Goal: Task Accomplishment & Management: Manage account settings

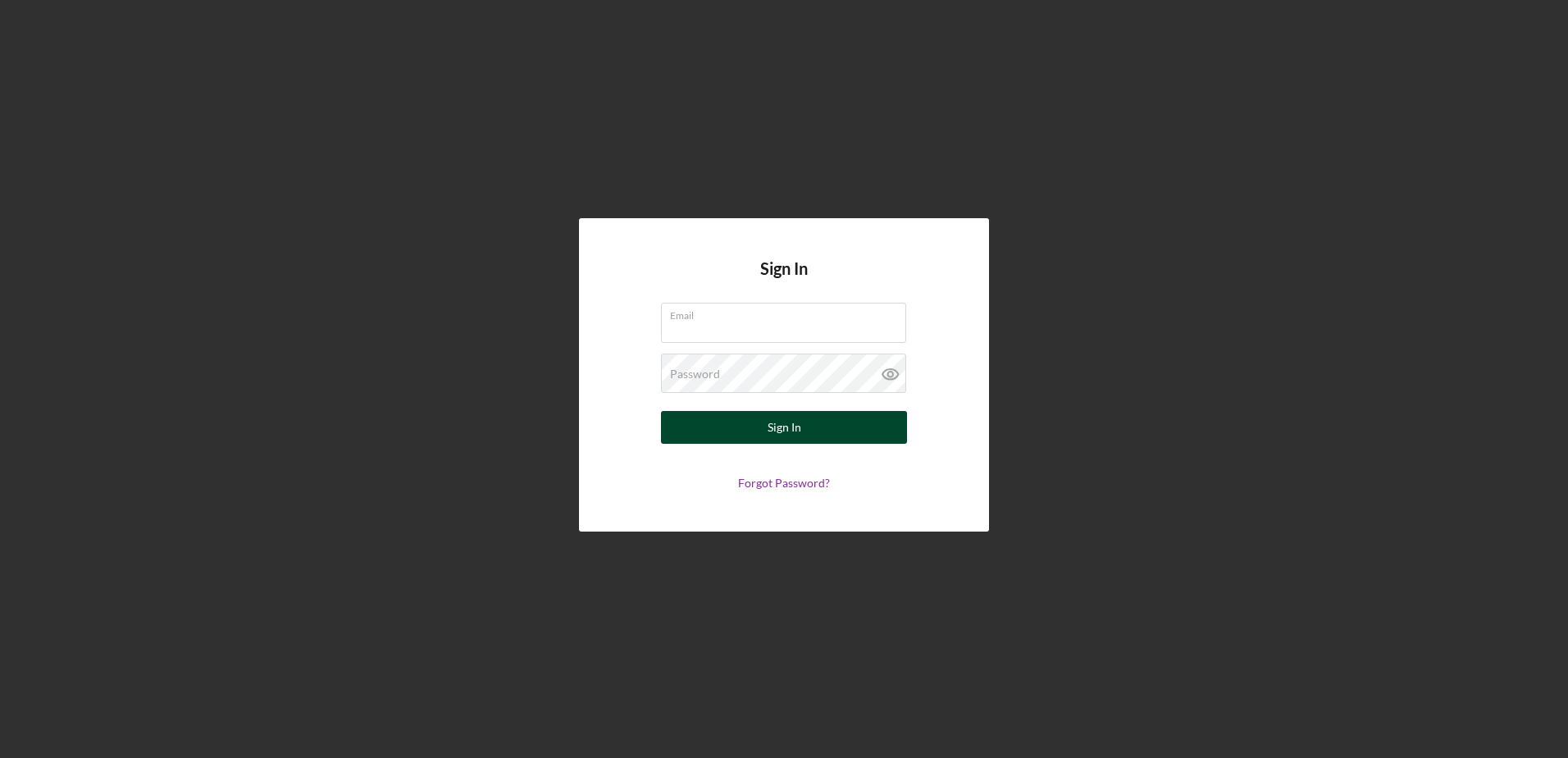
type input "[EMAIL_ADDRESS][DOMAIN_NAME]"
click at [747, 425] on button "Sign In" at bounding box center [784, 427] width 246 height 33
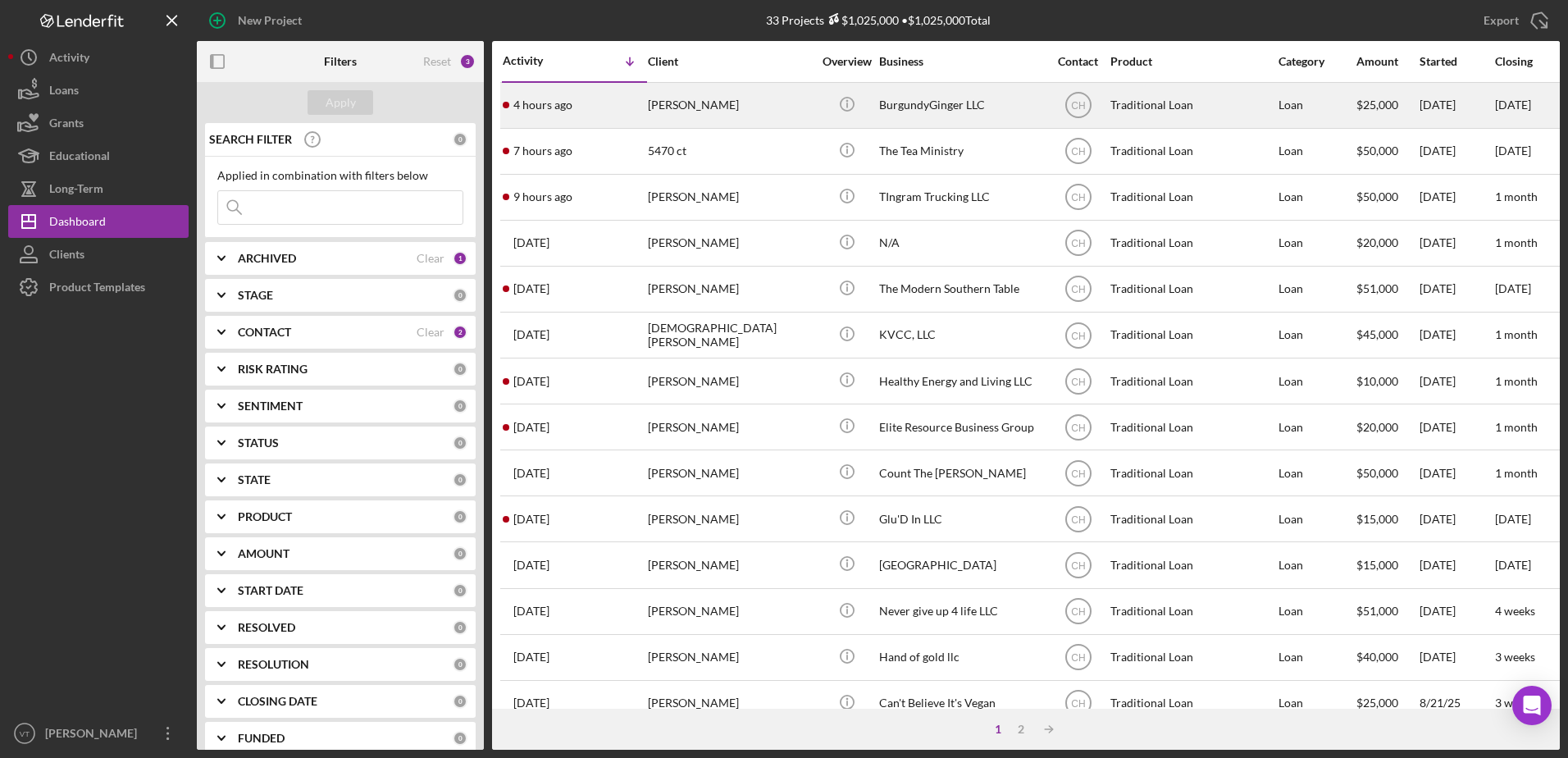
click at [756, 102] on div "[PERSON_NAME]" at bounding box center [729, 105] width 164 height 44
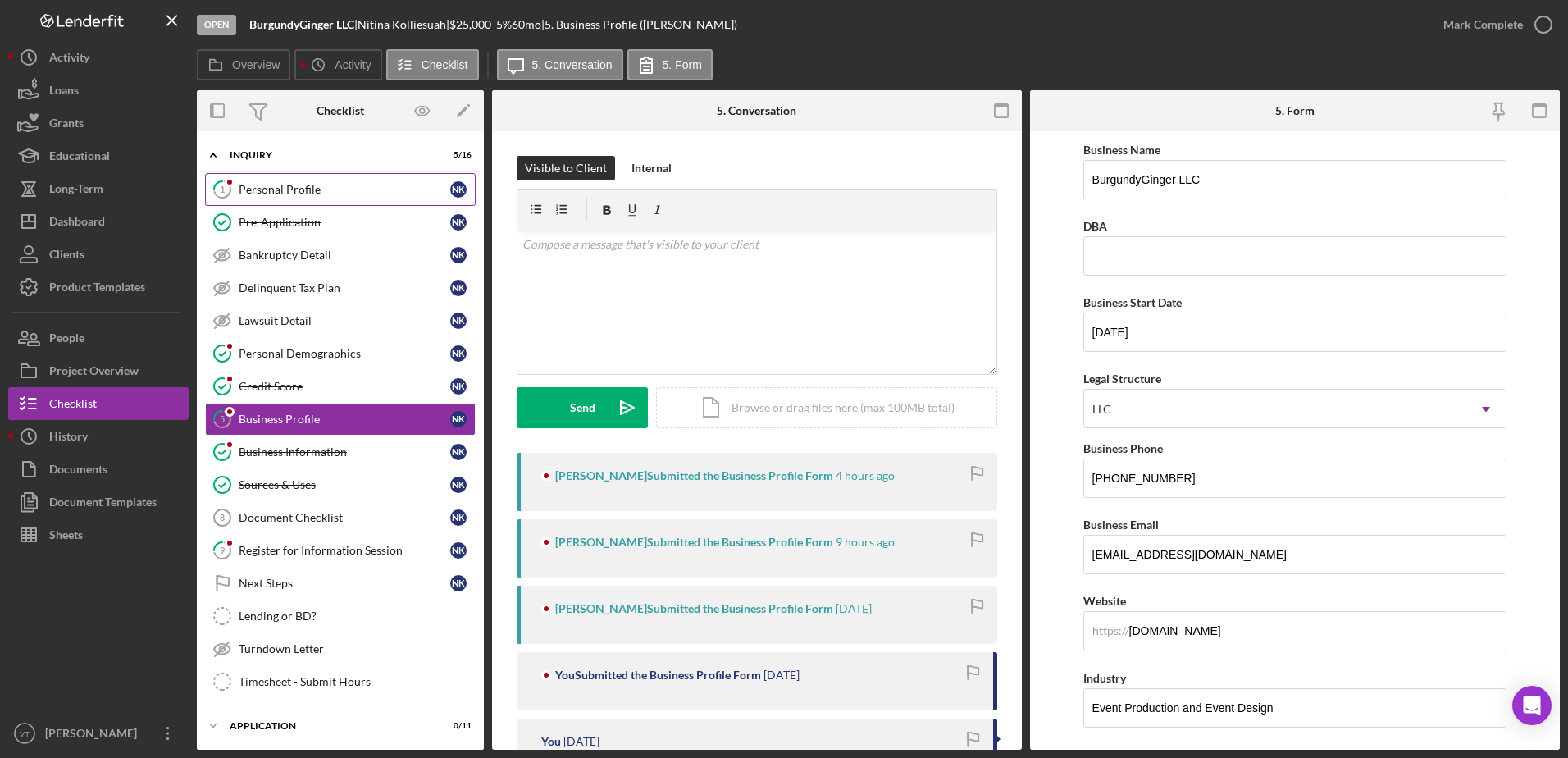
click at [386, 186] on div "Personal Profile" at bounding box center [344, 189] width 211 height 13
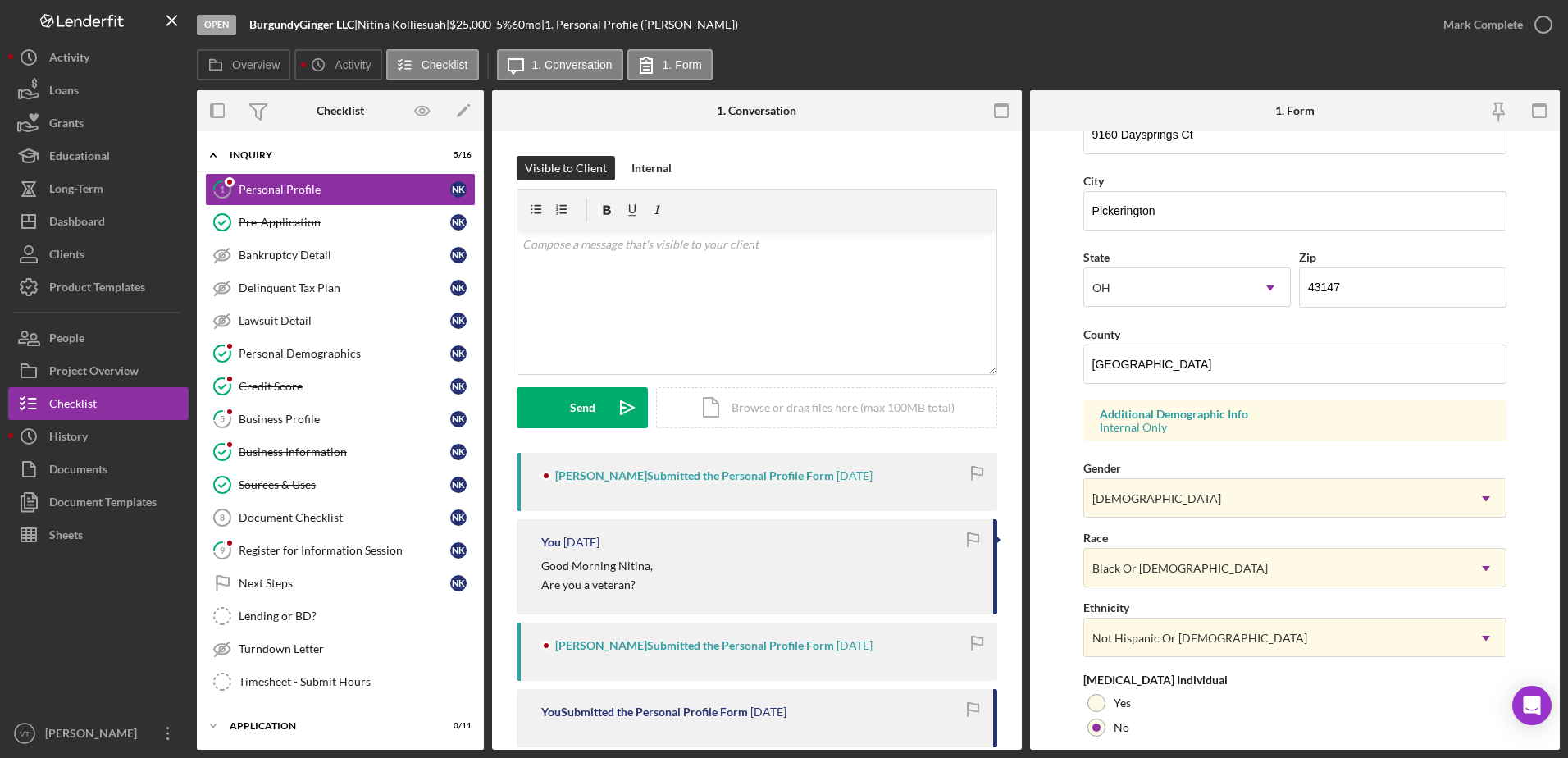
scroll to position [477, 0]
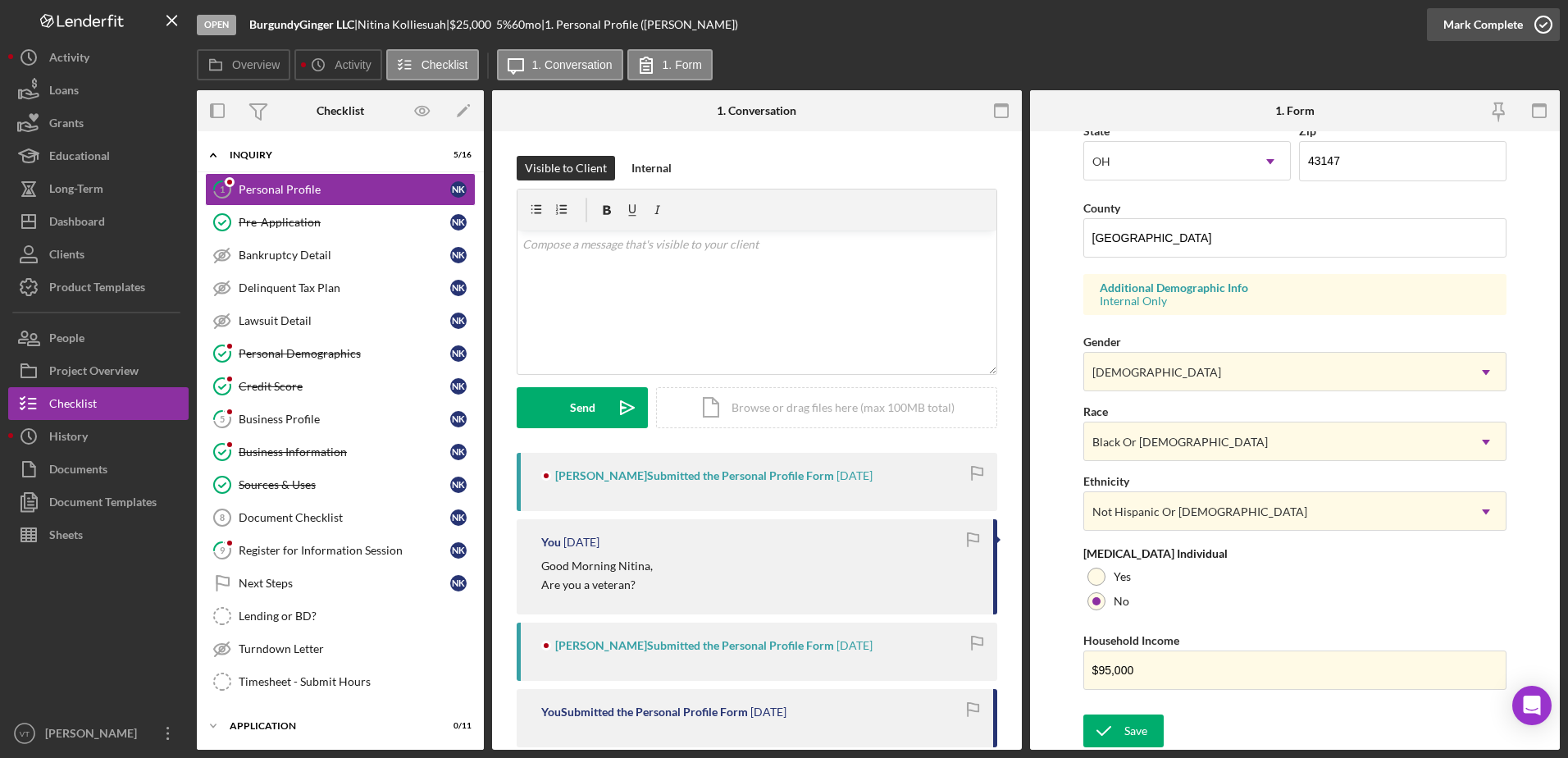
click at [1542, 28] on icon "button" at bounding box center [1544, 25] width 41 height 41
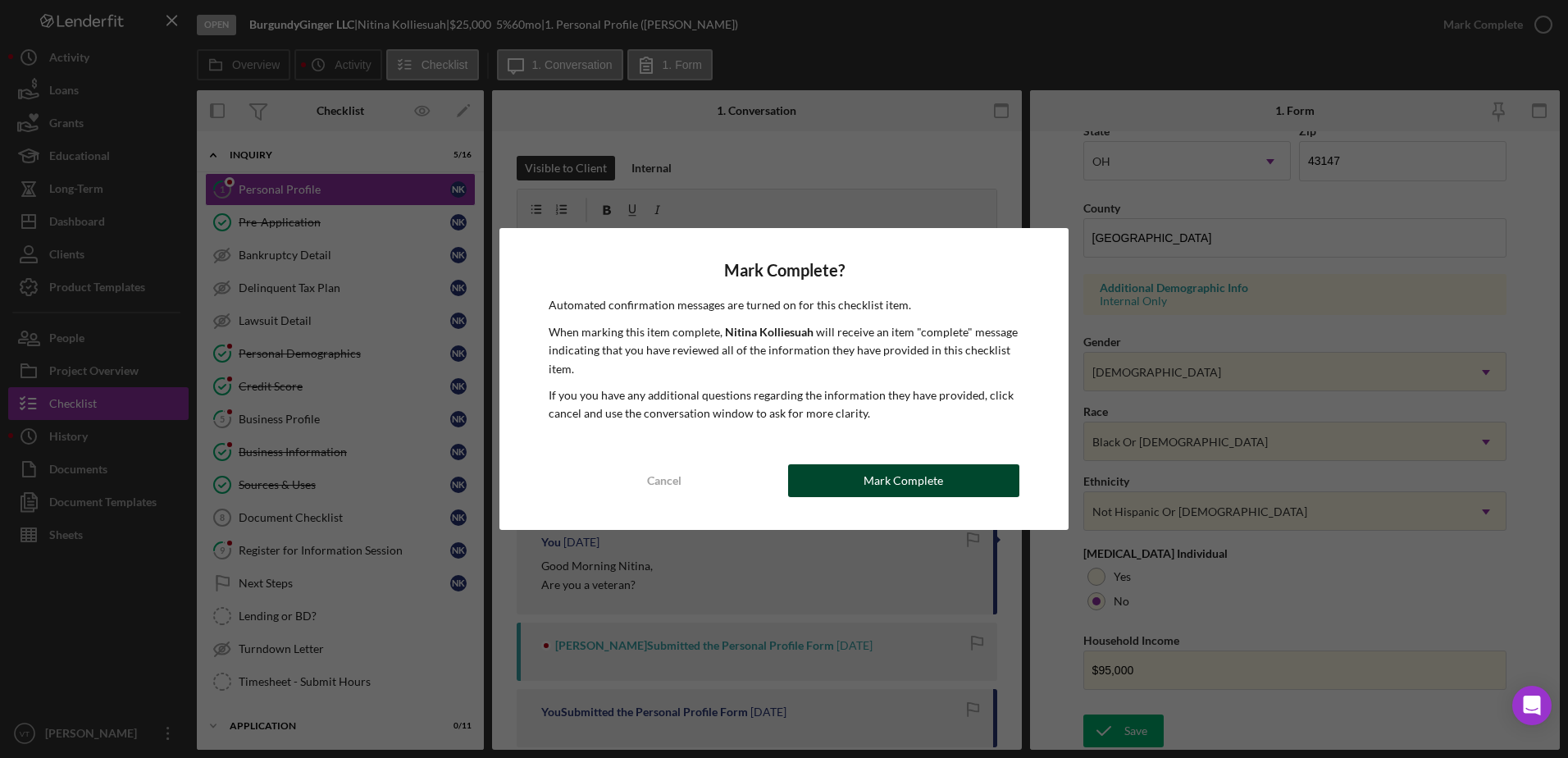
click at [955, 494] on button "Mark Complete" at bounding box center [904, 480] width 231 height 33
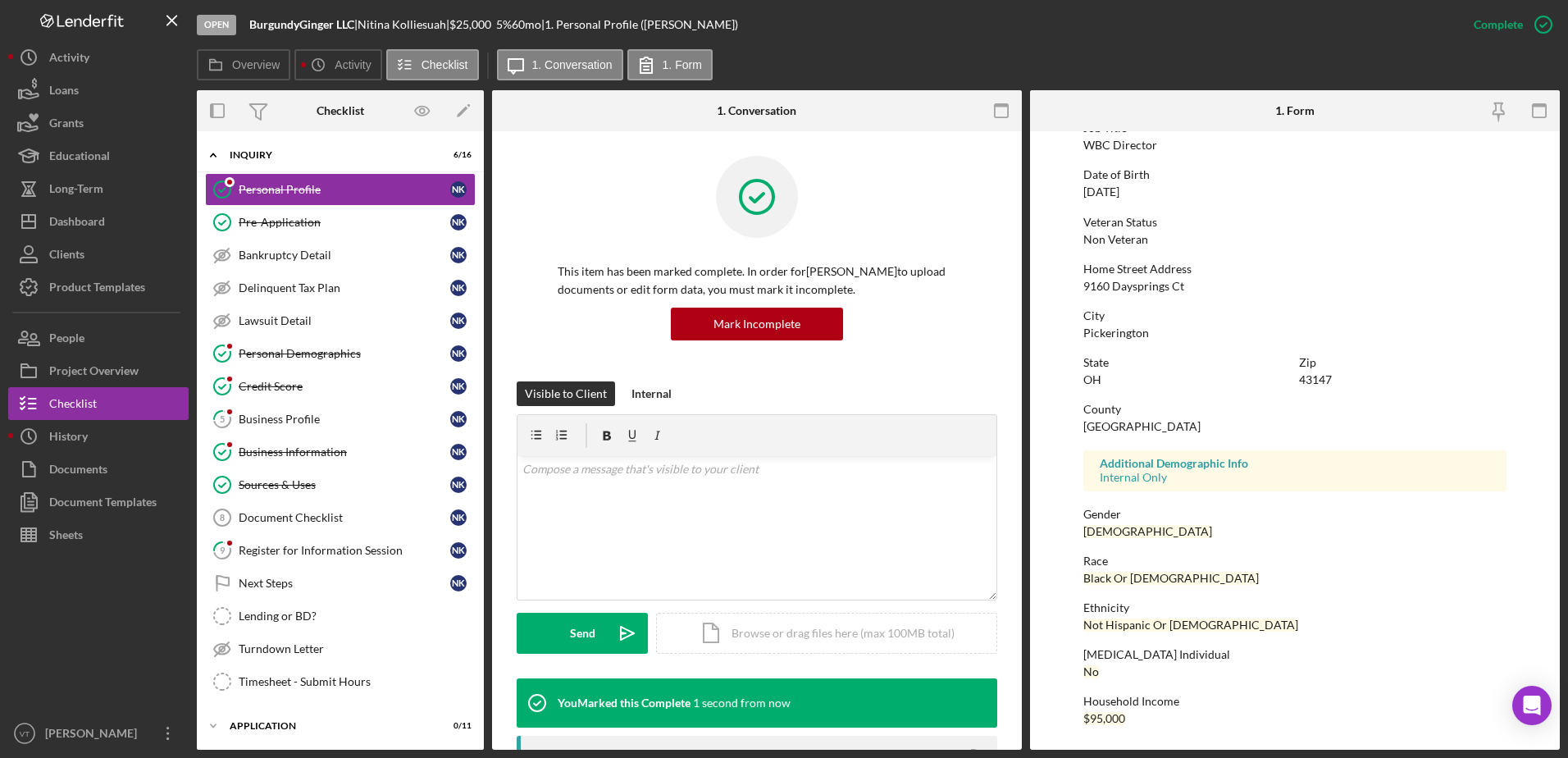
scroll to position [147, 0]
click at [363, 426] on div "Business Profile" at bounding box center [344, 419] width 211 height 13
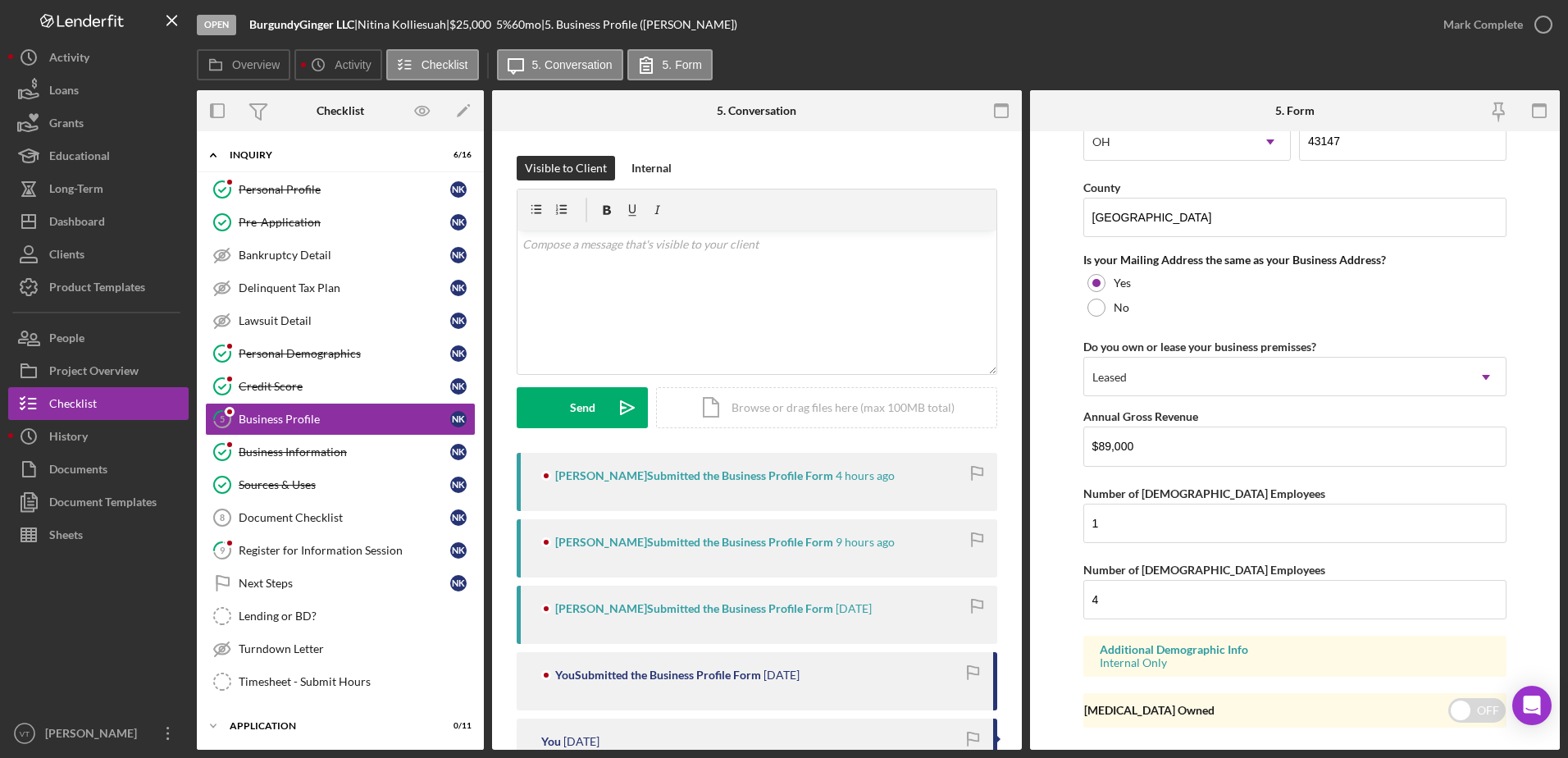
scroll to position [1202, 0]
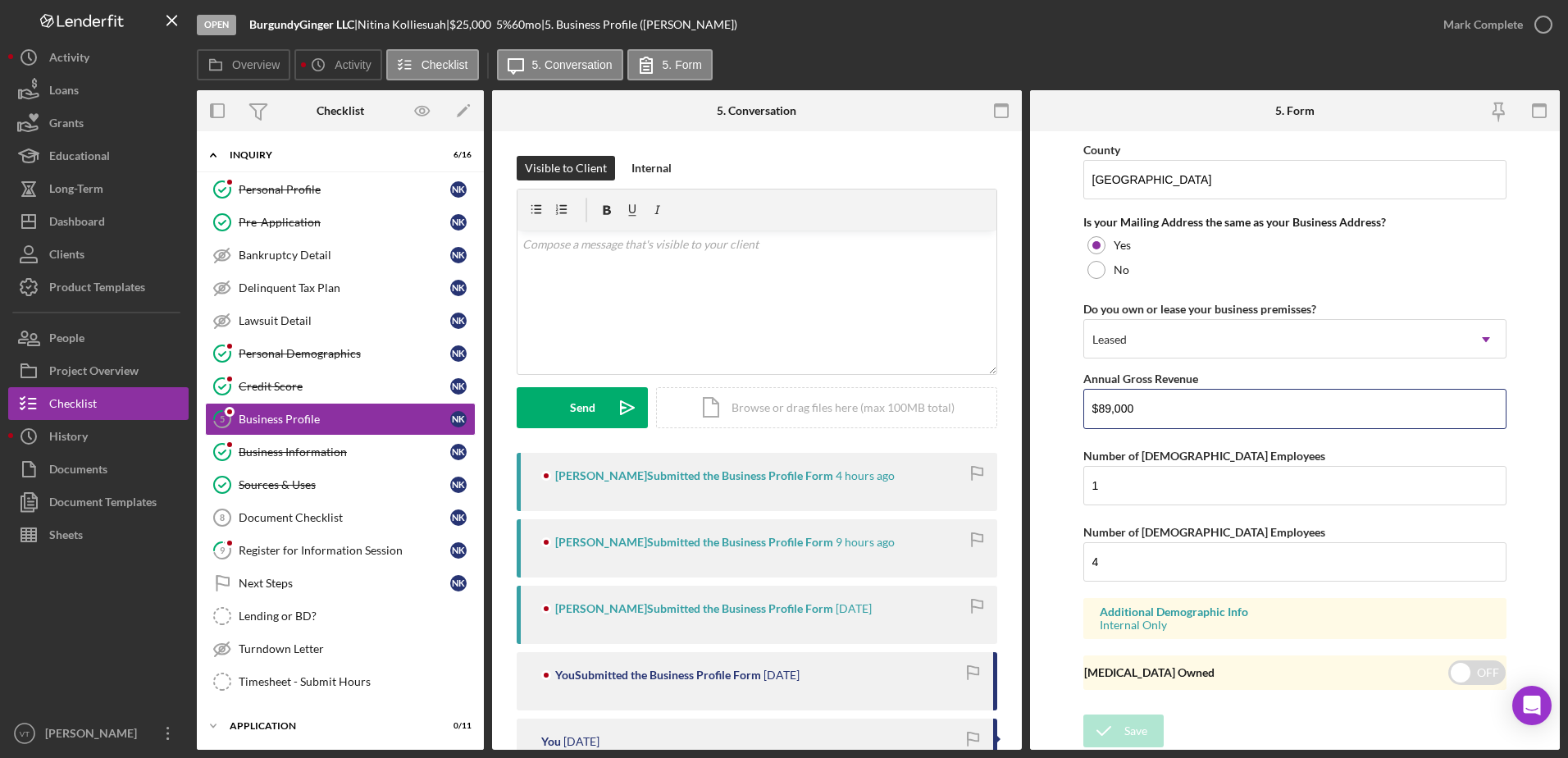
click at [1116, 421] on input "$89,000" at bounding box center [1295, 409] width 424 height 39
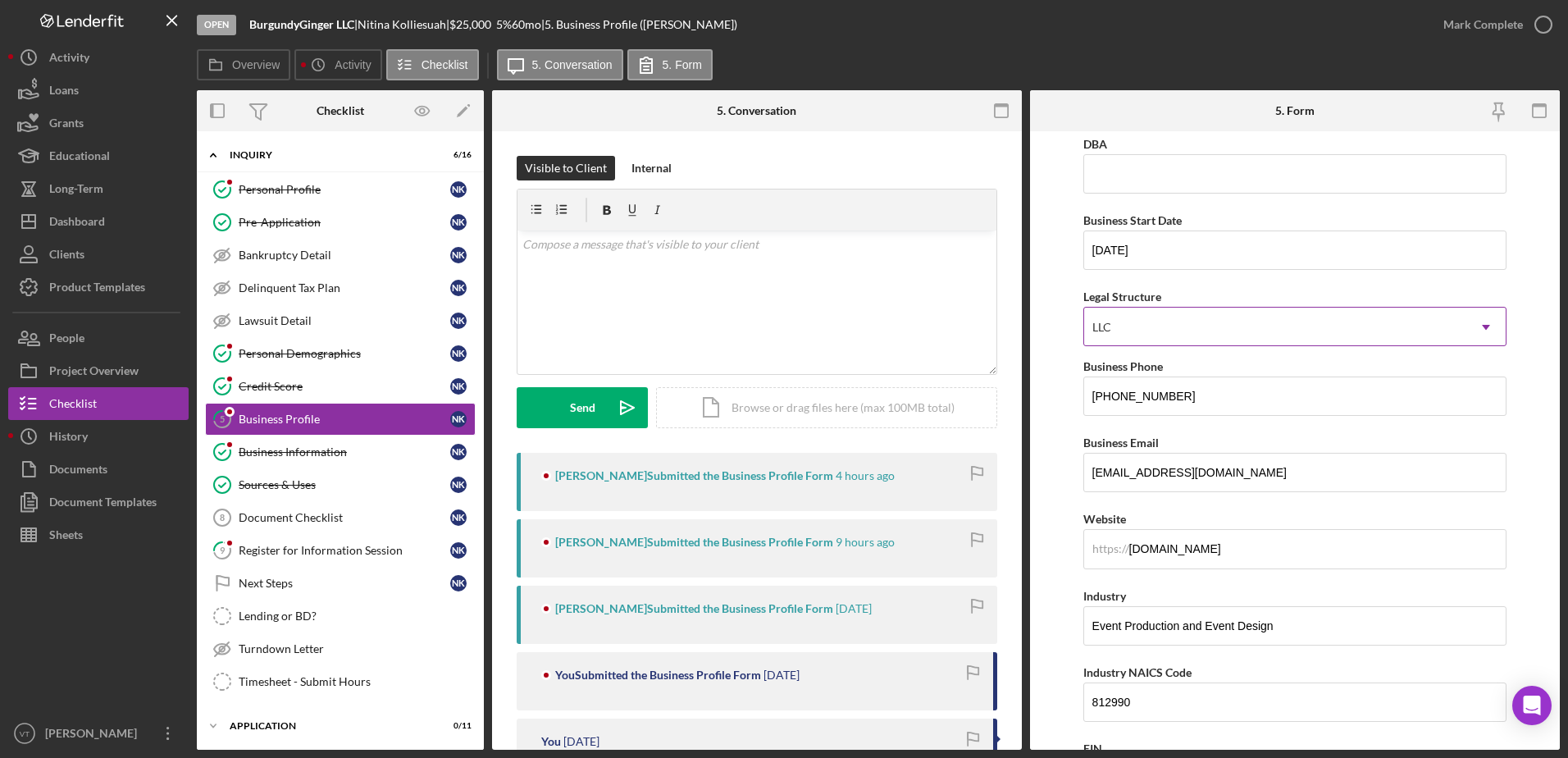
scroll to position [0, 0]
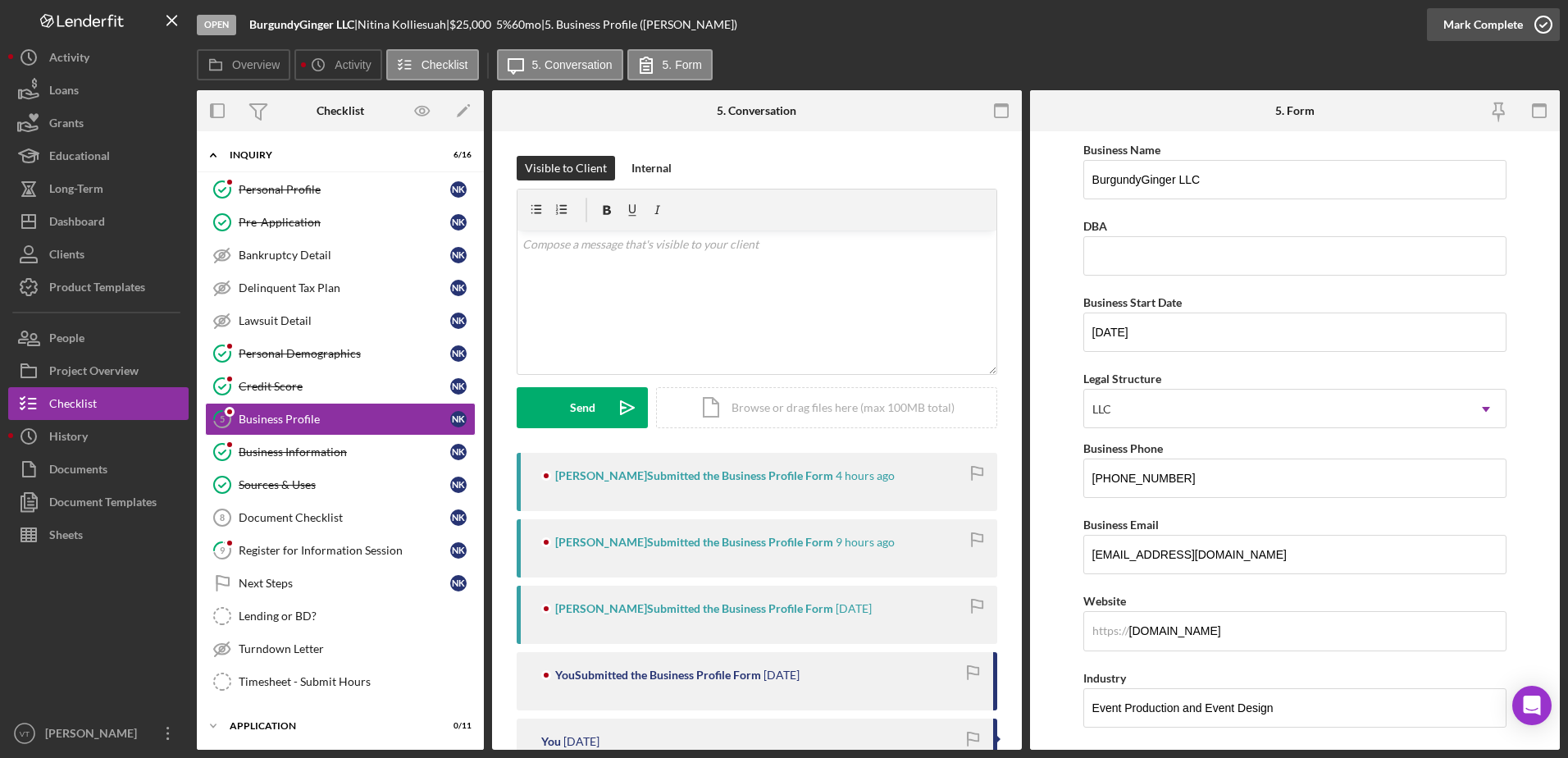
click at [1532, 20] on icon "button" at bounding box center [1544, 25] width 41 height 41
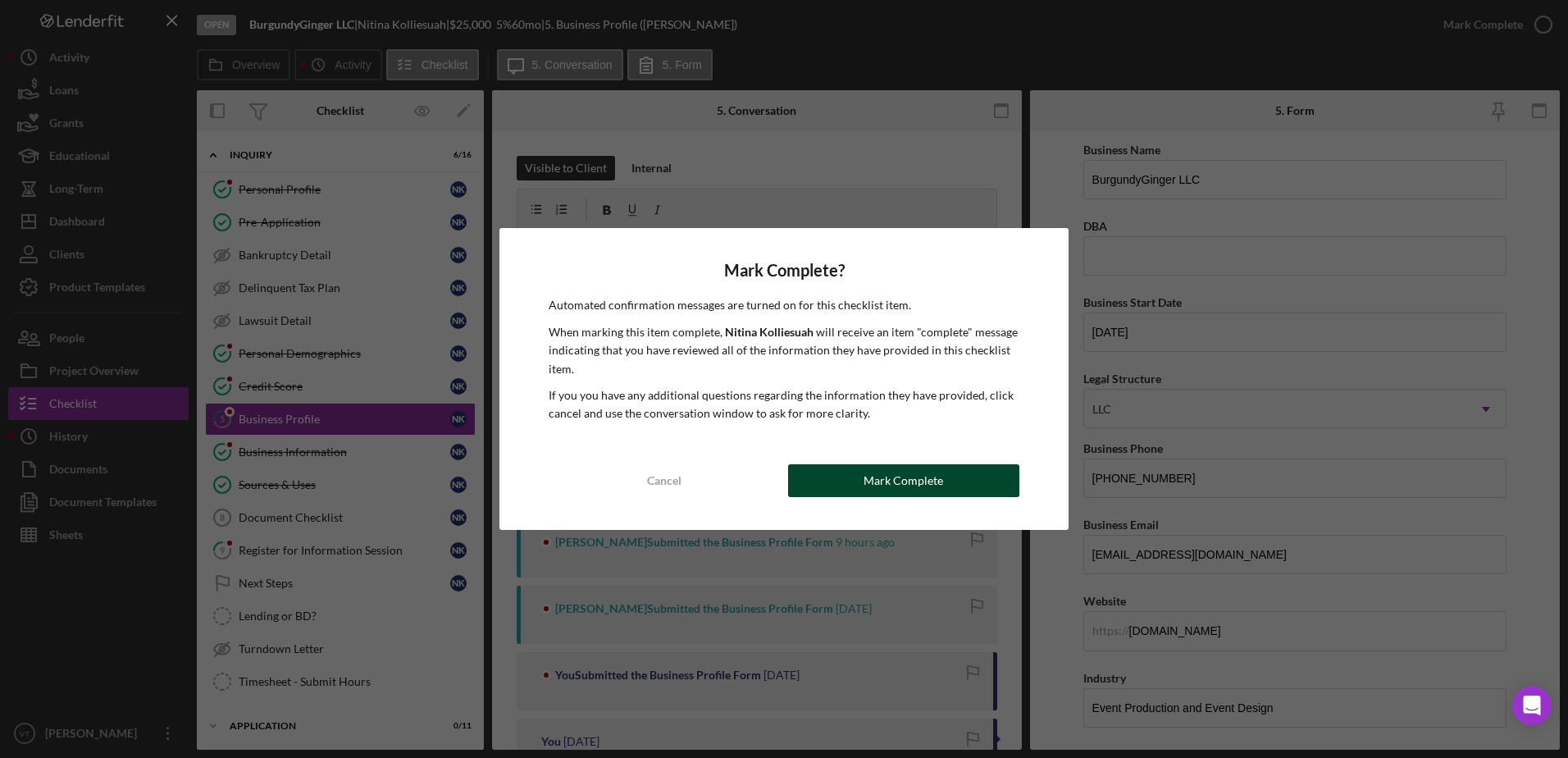
click at [974, 472] on button "Mark Complete" at bounding box center [904, 480] width 231 height 33
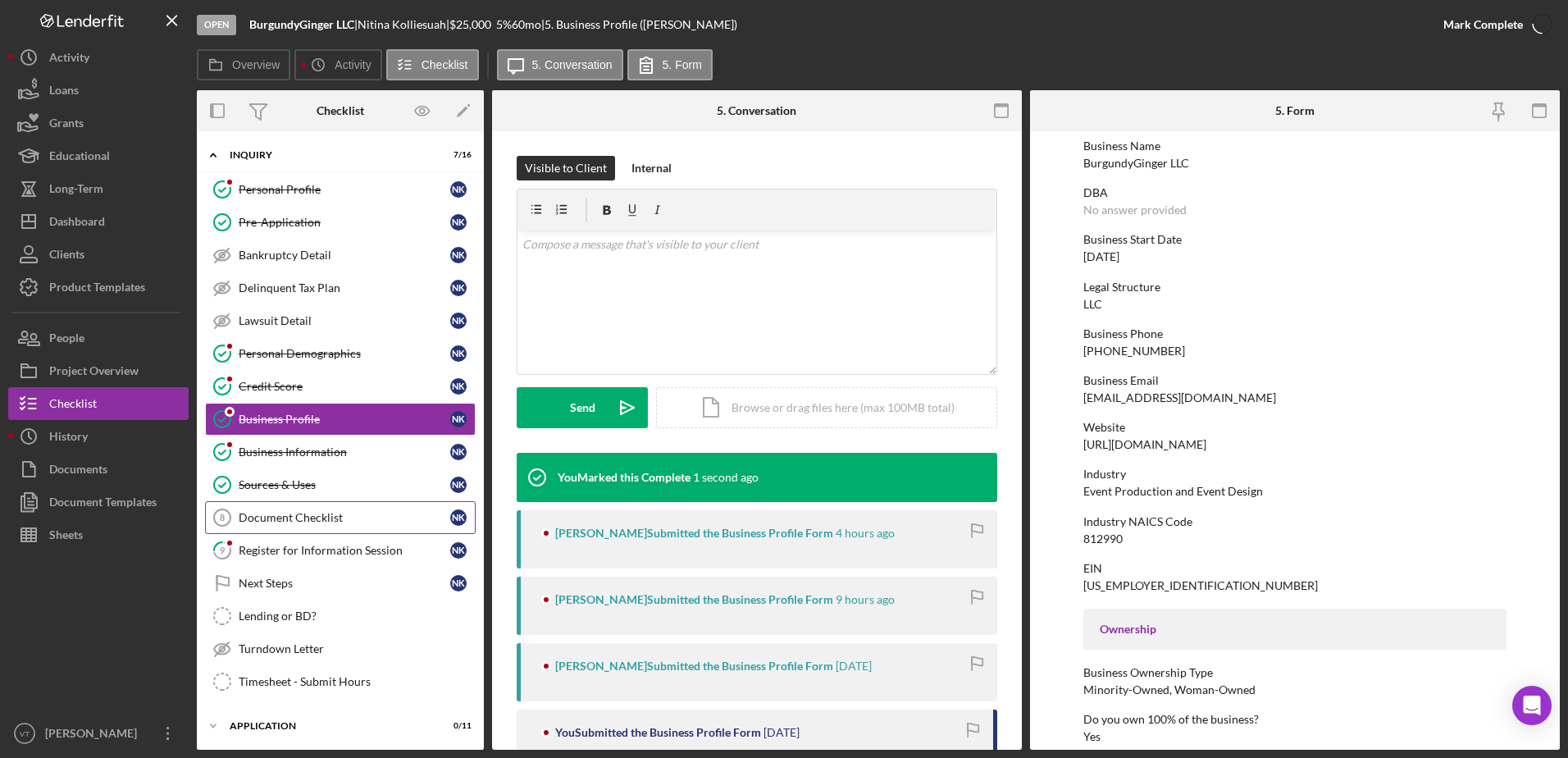
click at [394, 511] on div "Document Checklist" at bounding box center [344, 517] width 211 height 13
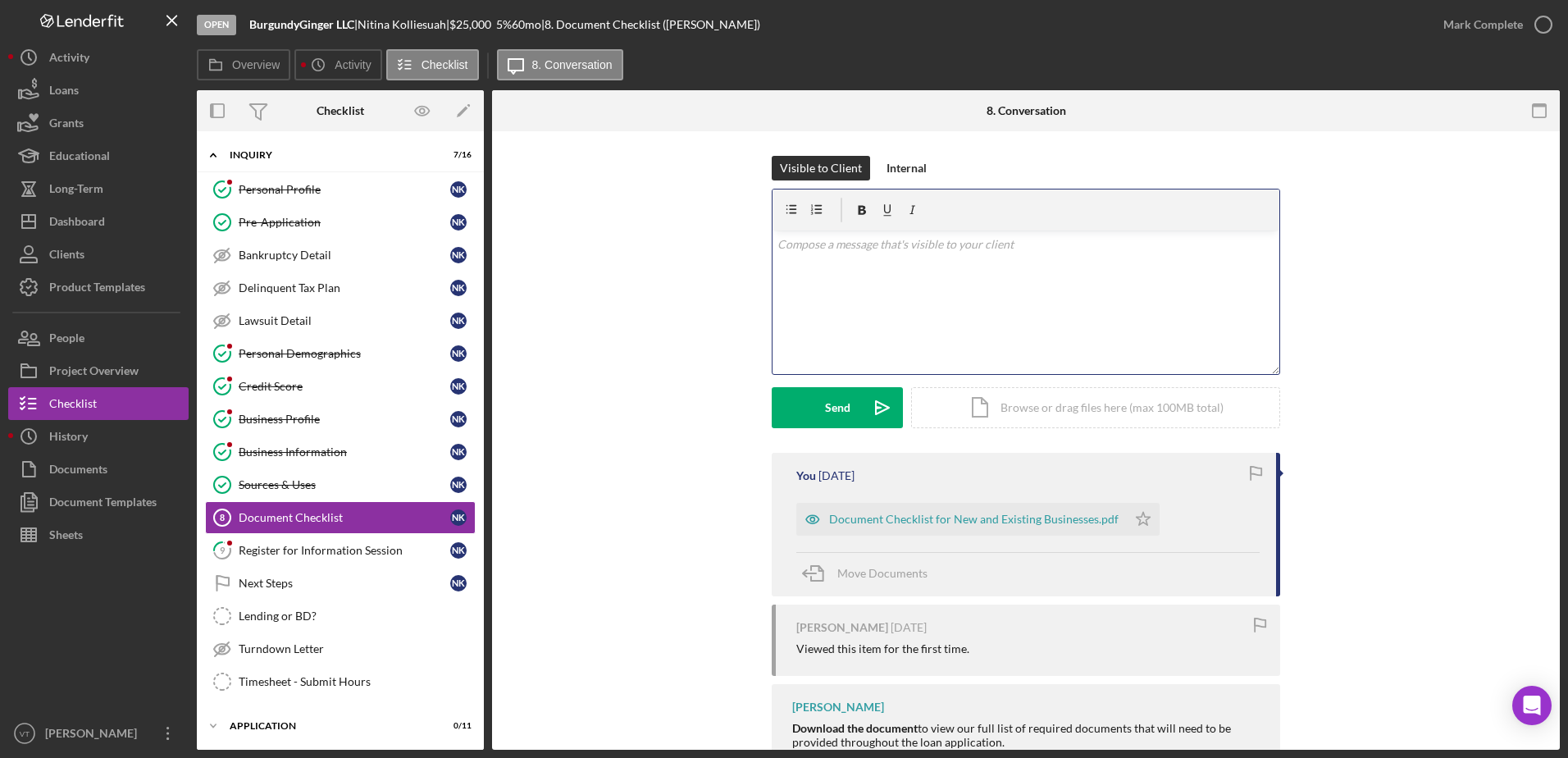
click at [857, 276] on div "v Color teal Color pink Remove color Add row above Add row below Add column bef…" at bounding box center [1026, 302] width 507 height 143
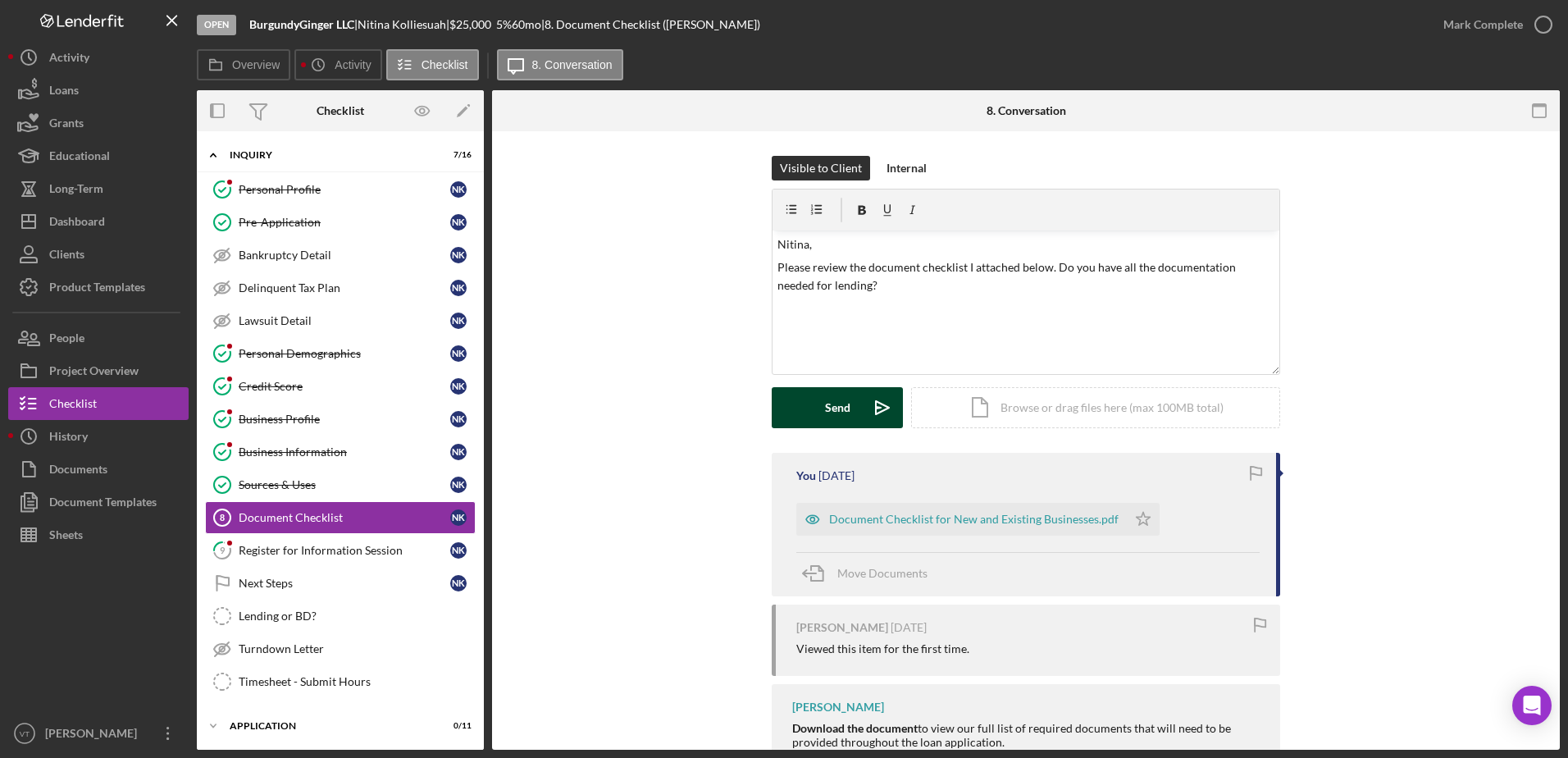
click at [852, 408] on button "Send Icon/icon-invite-send" at bounding box center [837, 408] width 132 height 41
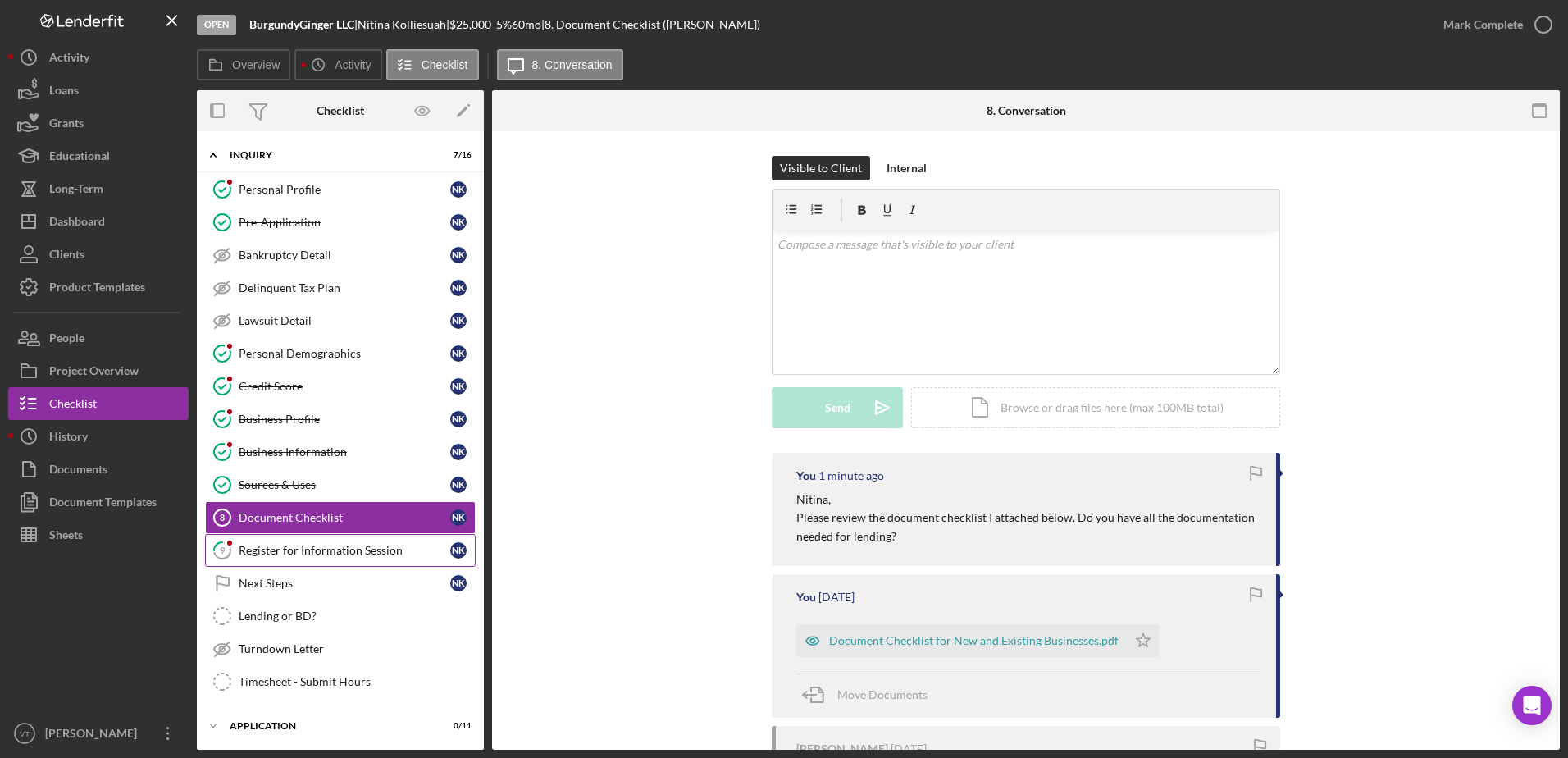
click at [405, 546] on div "Register for Information Session" at bounding box center [344, 550] width 211 height 13
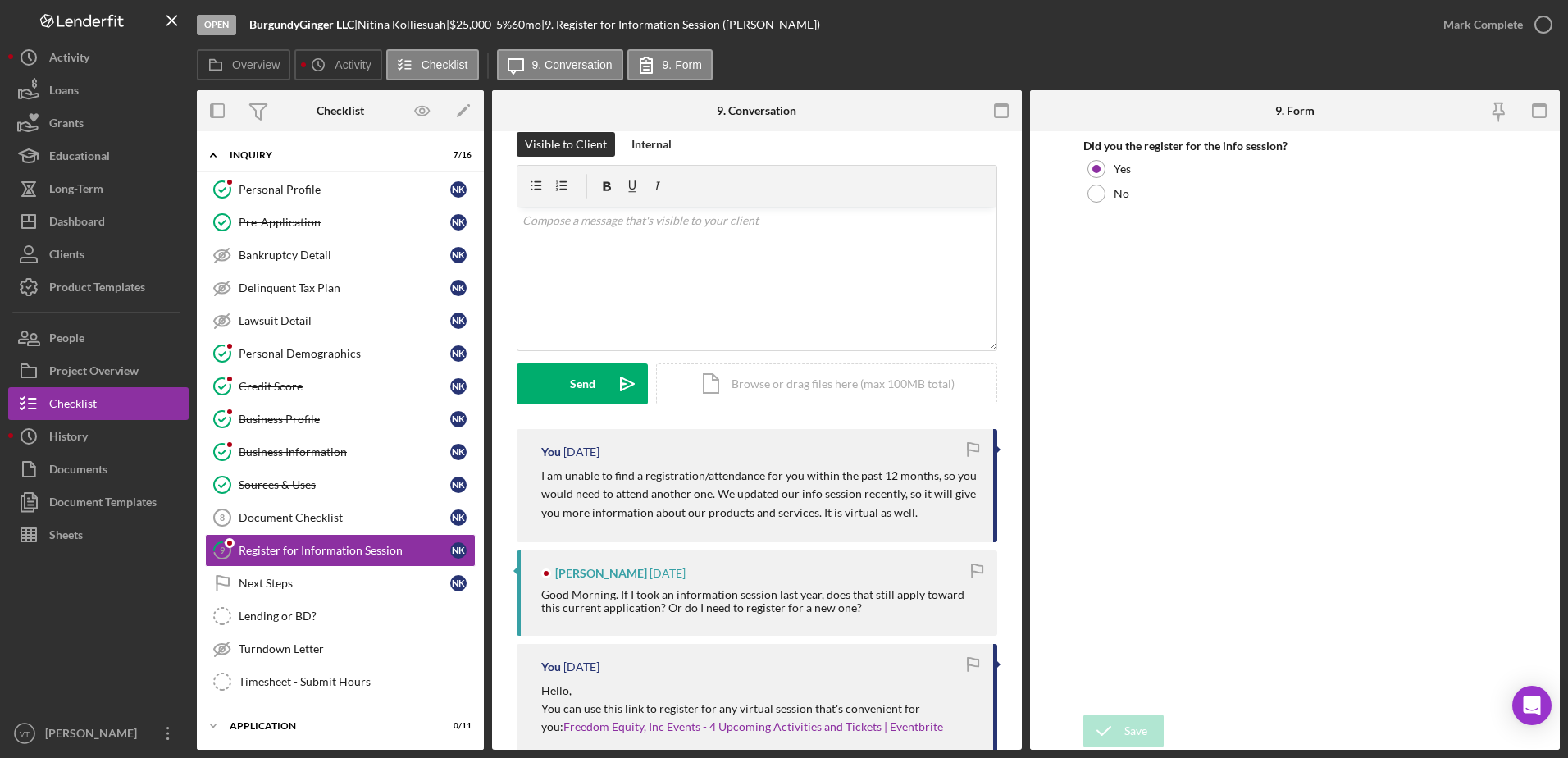
scroll to position [23, 0]
click at [647, 152] on div "Internal" at bounding box center [651, 144] width 40 height 24
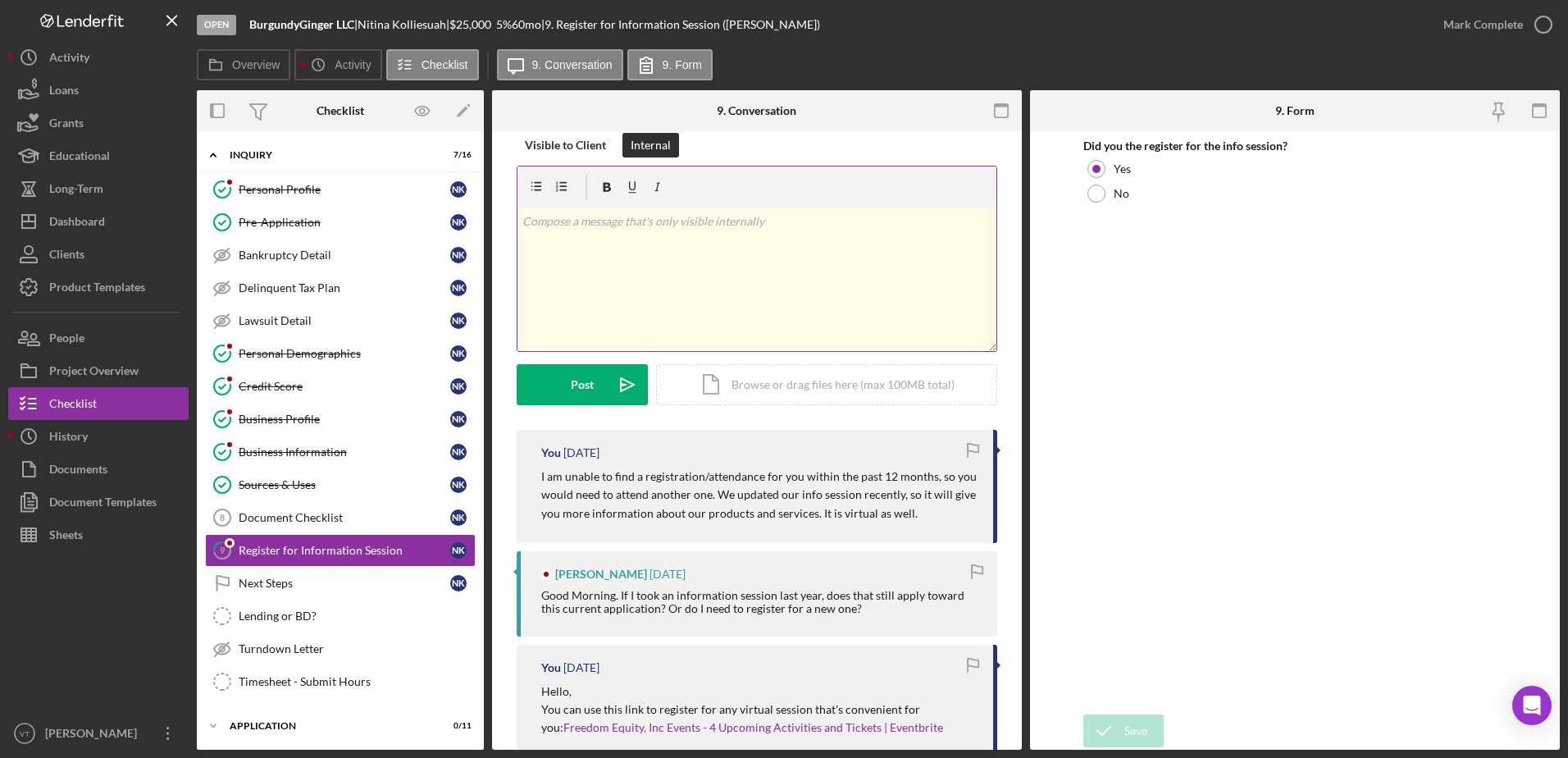
click at [625, 228] on p at bounding box center [757, 221] width 470 height 18
click at [591, 377] on div "Post" at bounding box center [582, 385] width 23 height 41
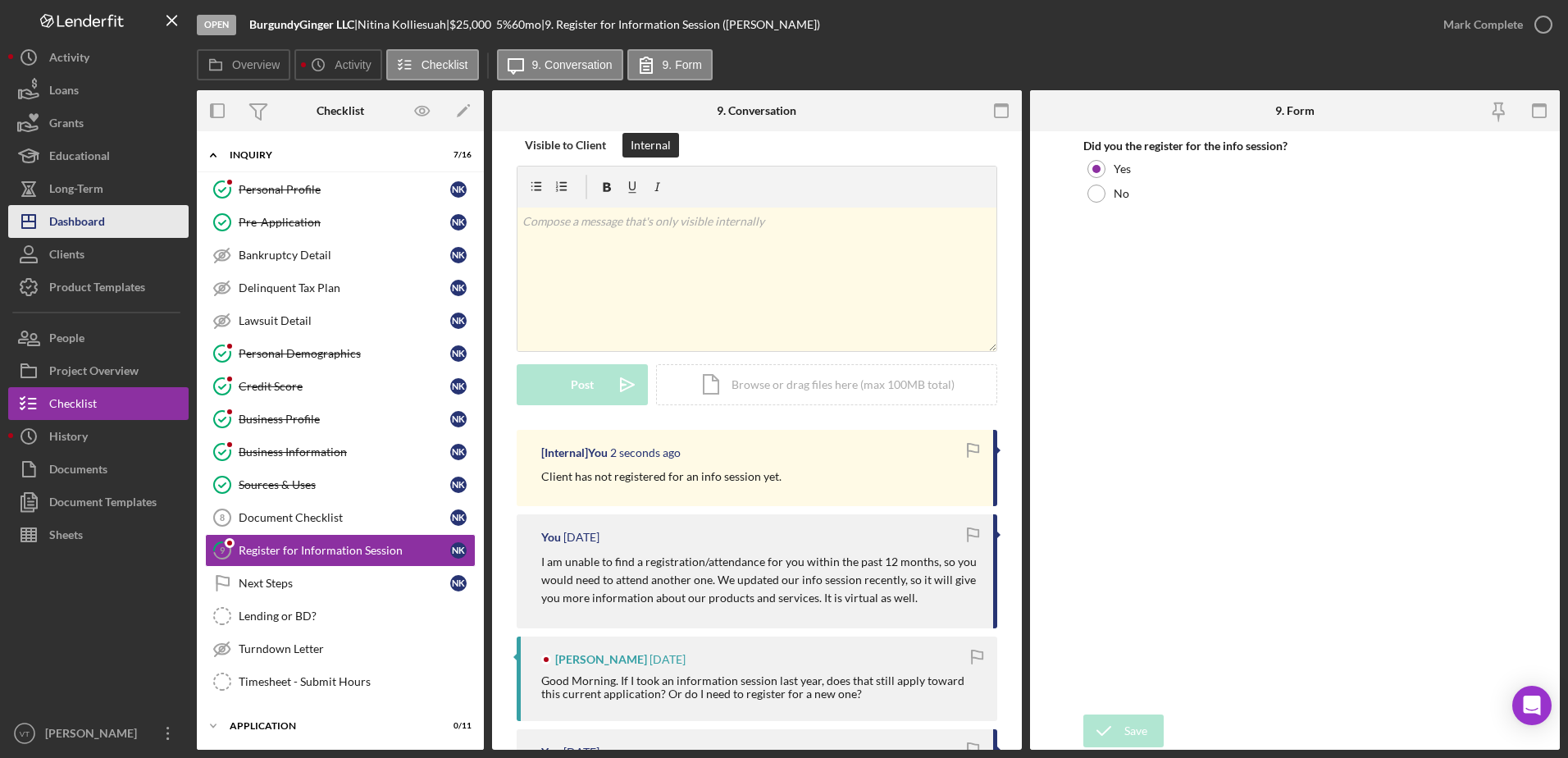
click at [102, 228] on div "Dashboard" at bounding box center [77, 223] width 56 height 37
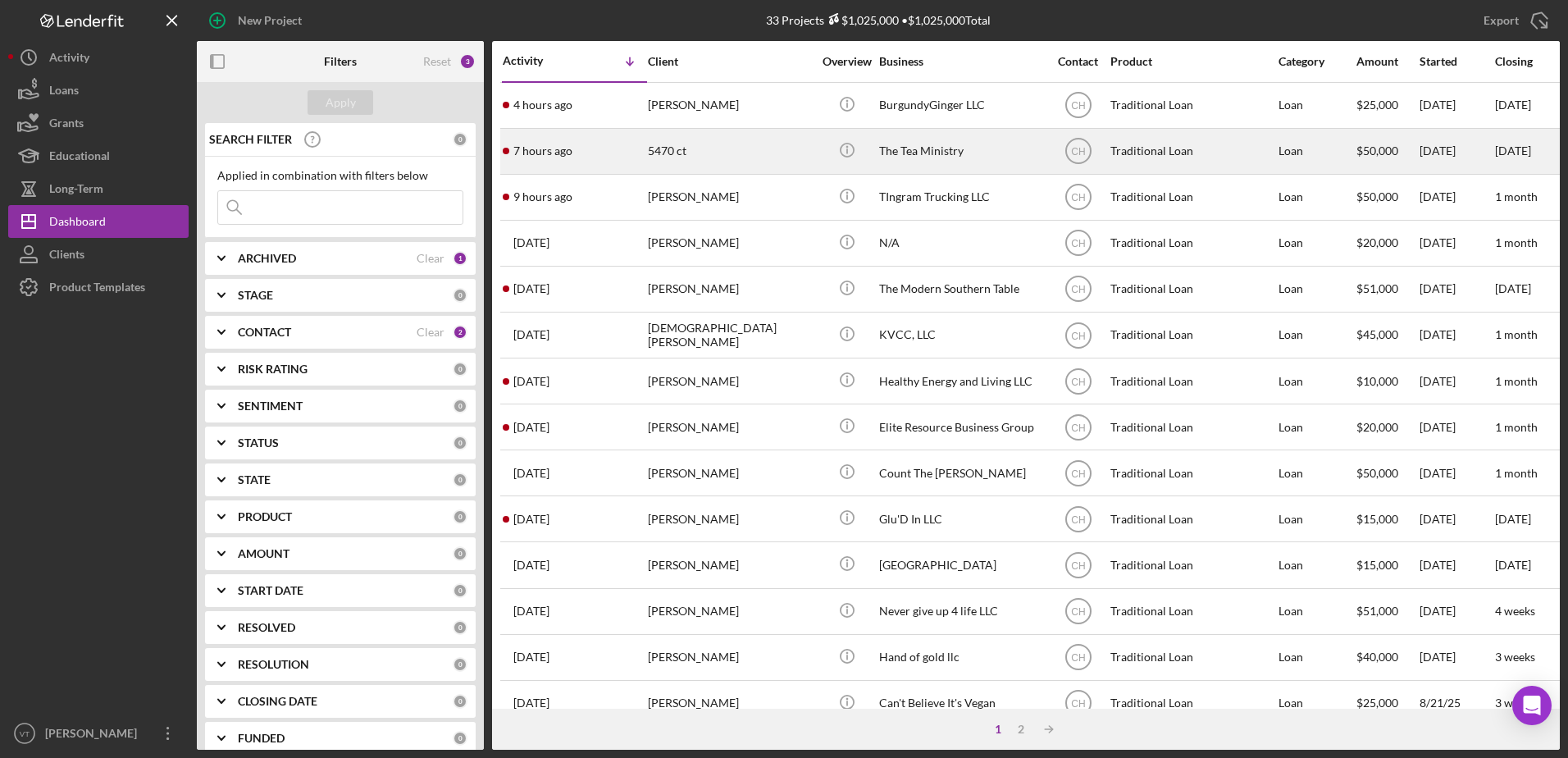
click at [775, 143] on div "5470 ct" at bounding box center [729, 151] width 164 height 44
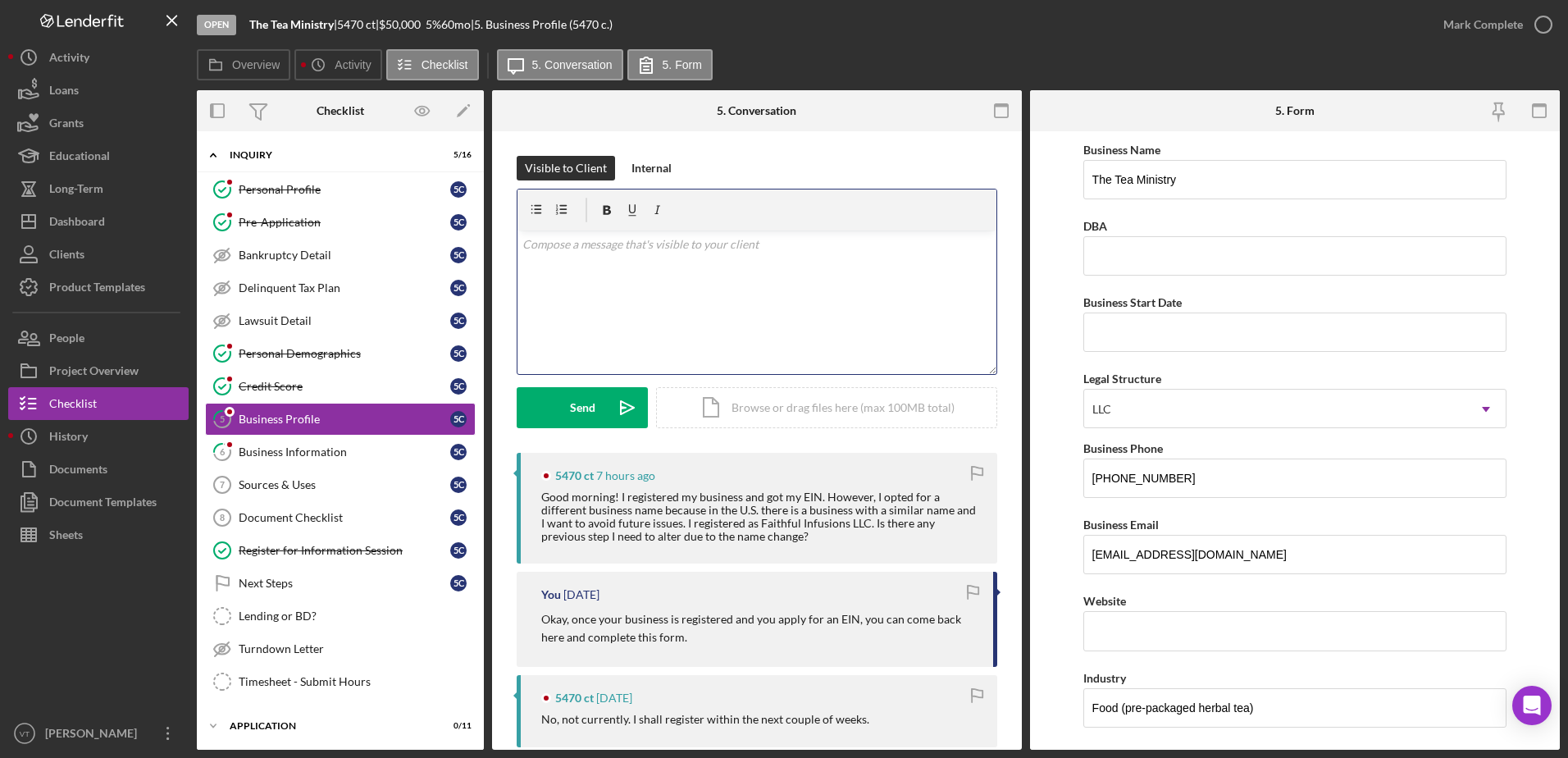
click at [825, 264] on div "v Color teal Color pink Remove color Add row above Add row below Add column bef…" at bounding box center [757, 302] width 479 height 143
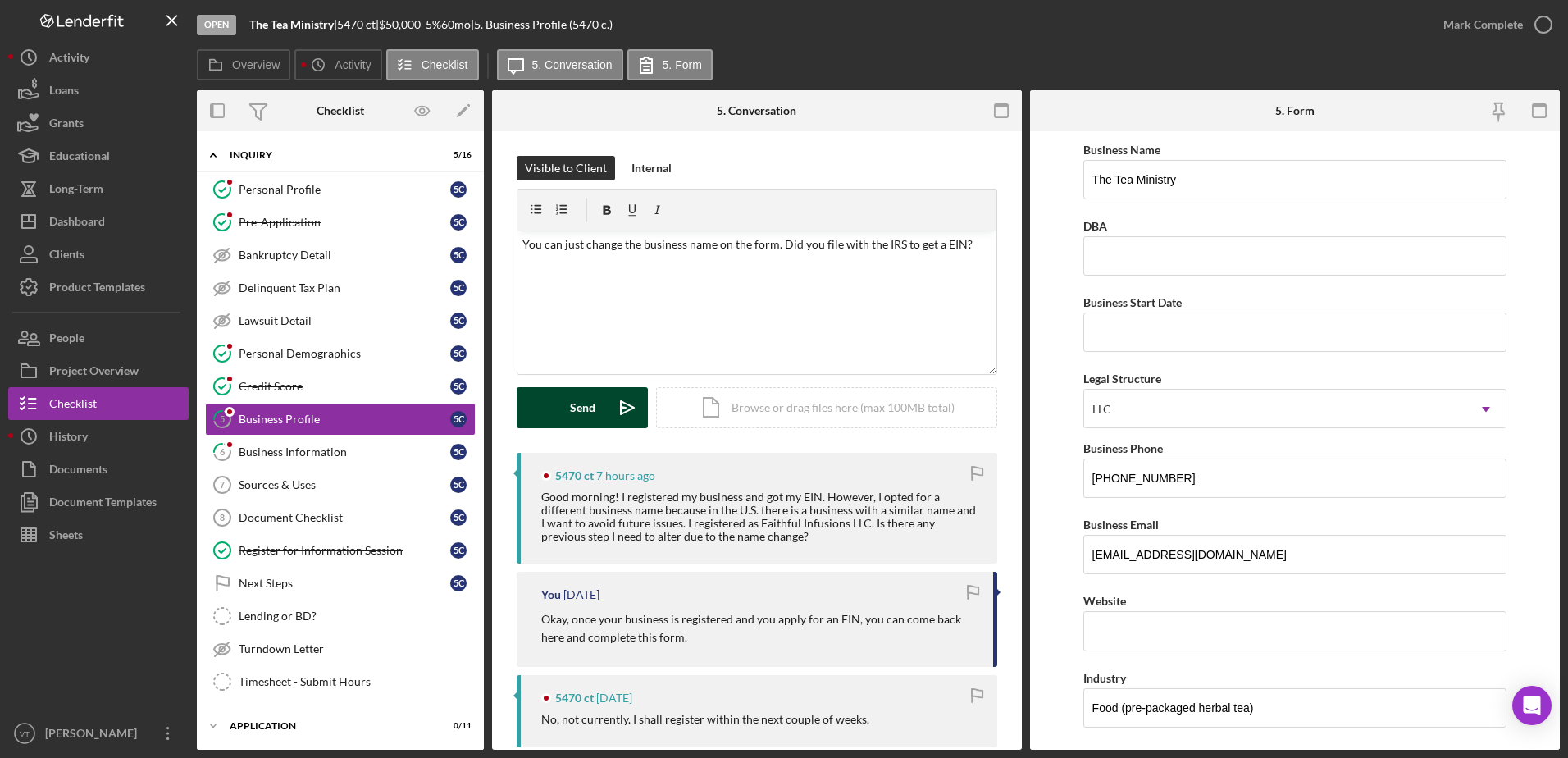
click at [615, 390] on icon "Icon/icon-invite-send" at bounding box center [628, 408] width 41 height 41
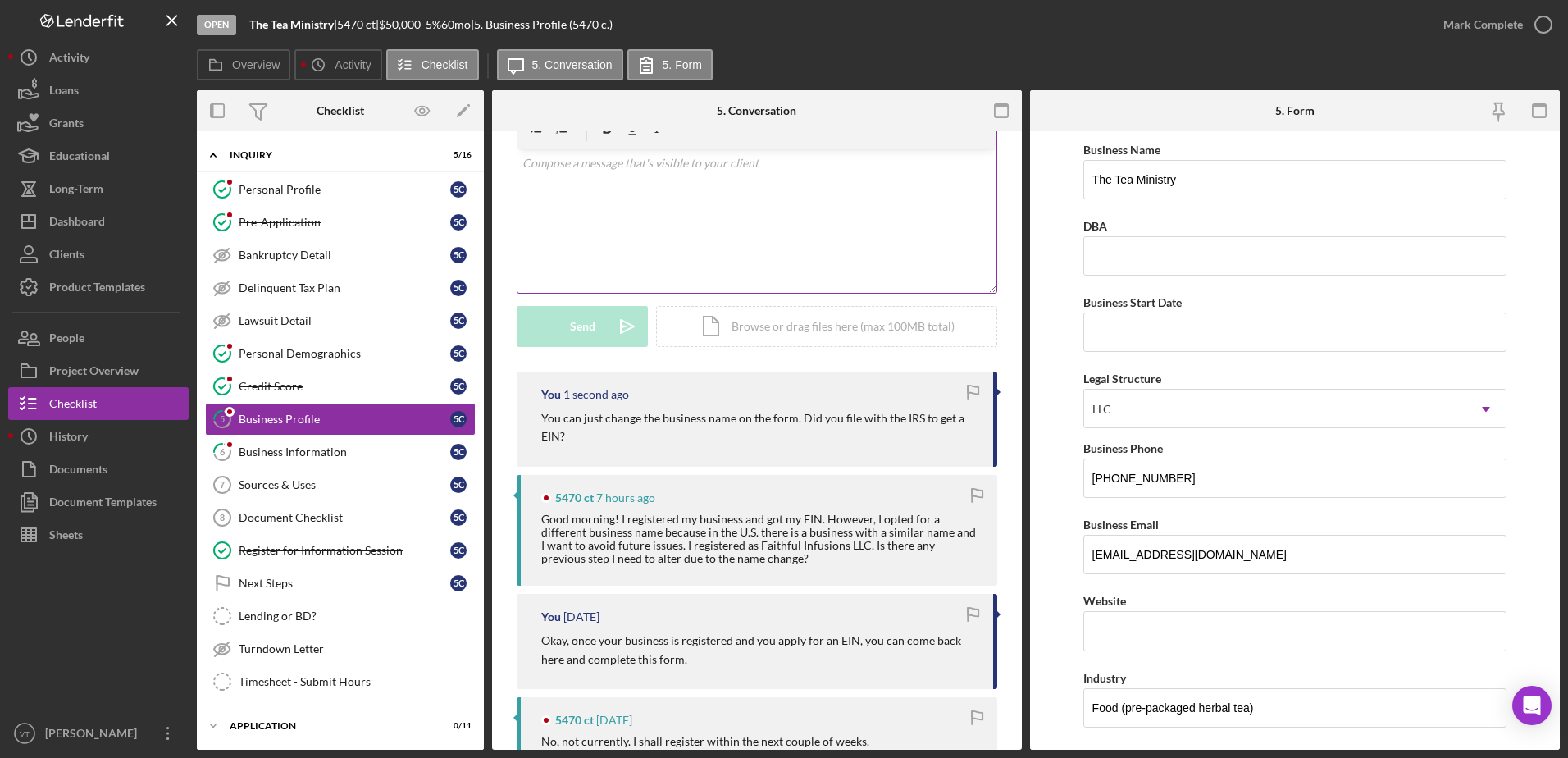
scroll to position [82, 0]
click at [375, 188] on div "Personal Profile" at bounding box center [344, 189] width 211 height 13
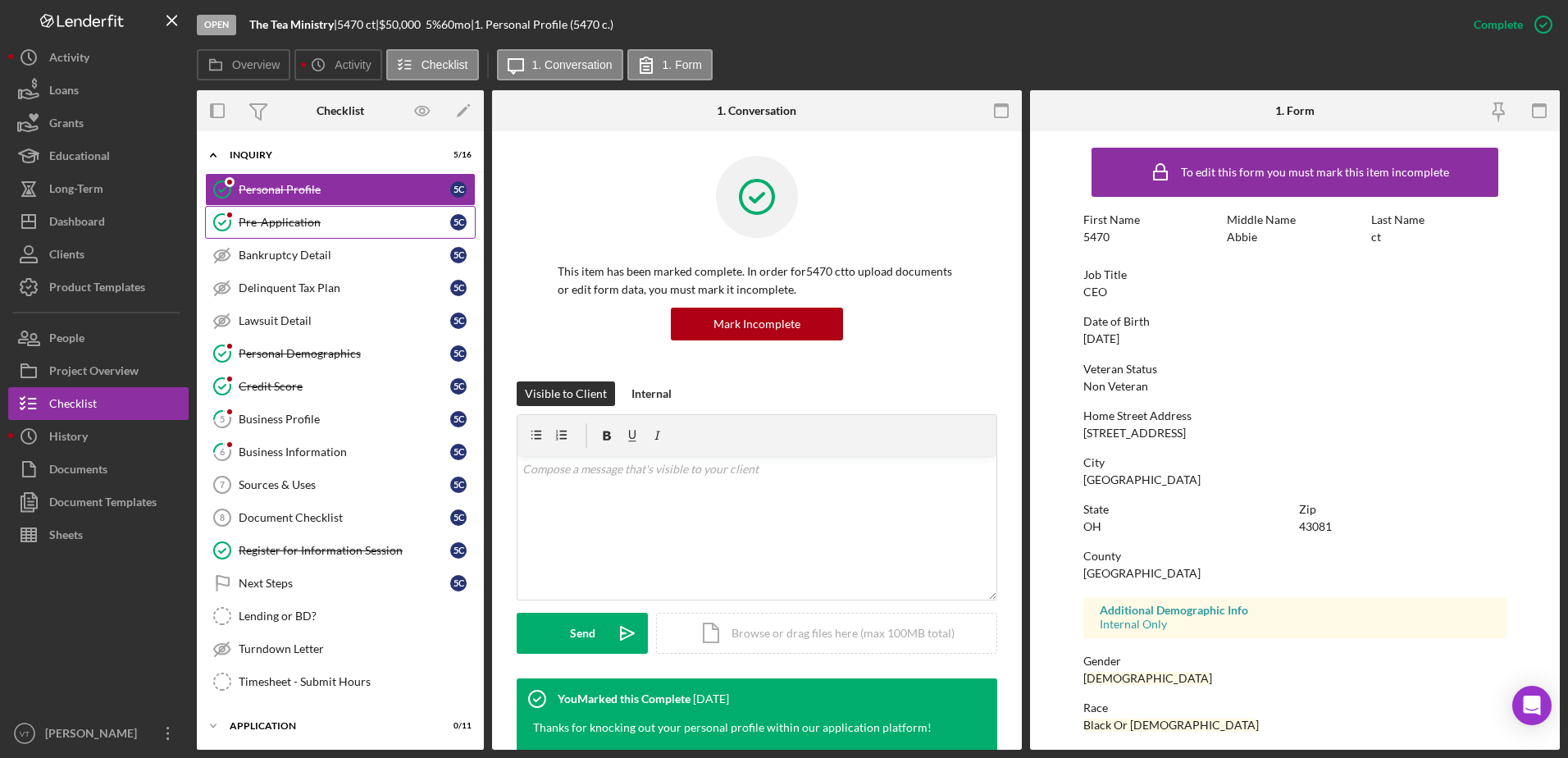
click at [338, 221] on div "Pre-Application" at bounding box center [344, 222] width 211 height 13
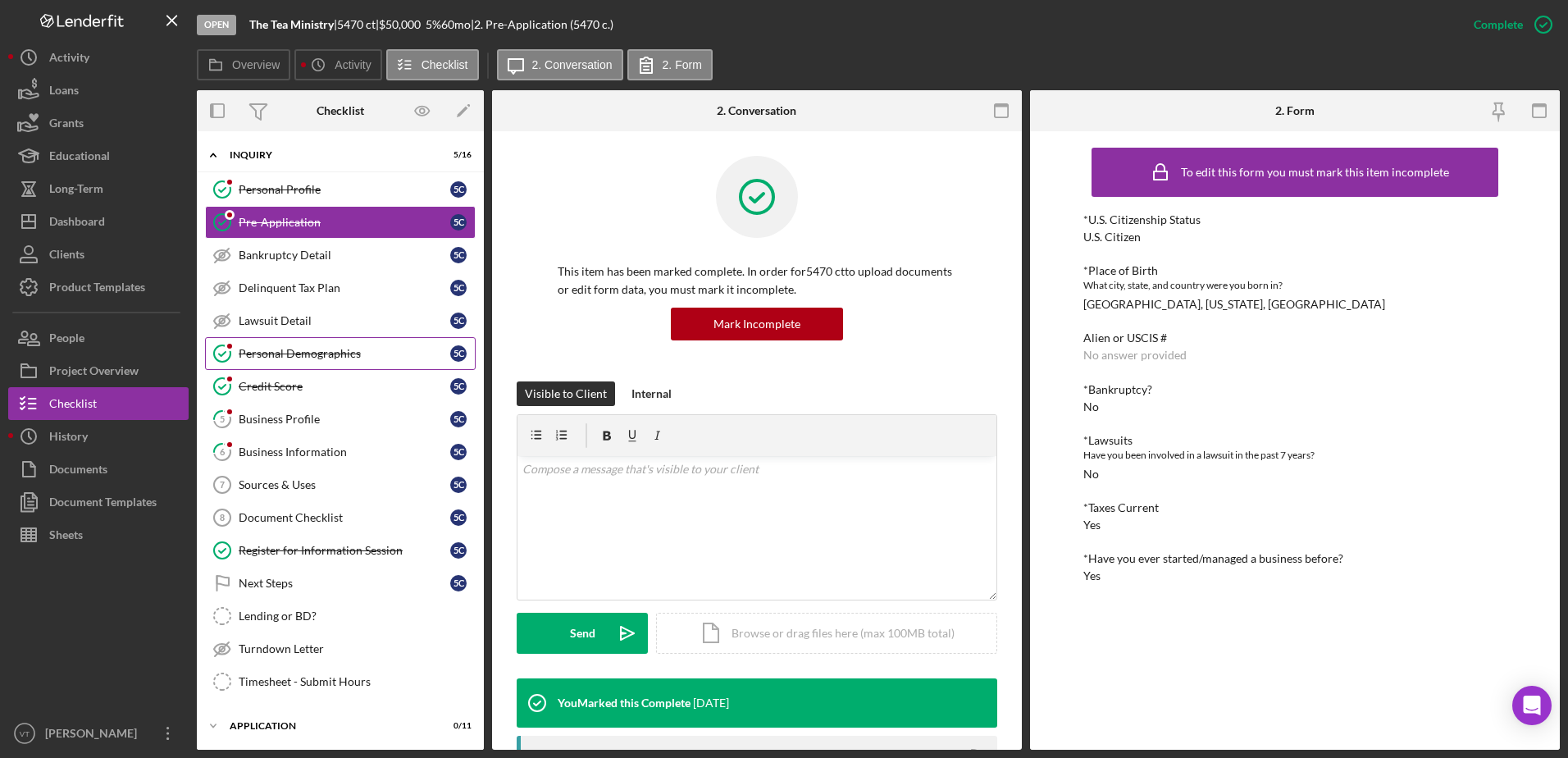
click at [366, 367] on link "Personal Demographics Personal Demographics 5 c" at bounding box center [340, 353] width 270 height 33
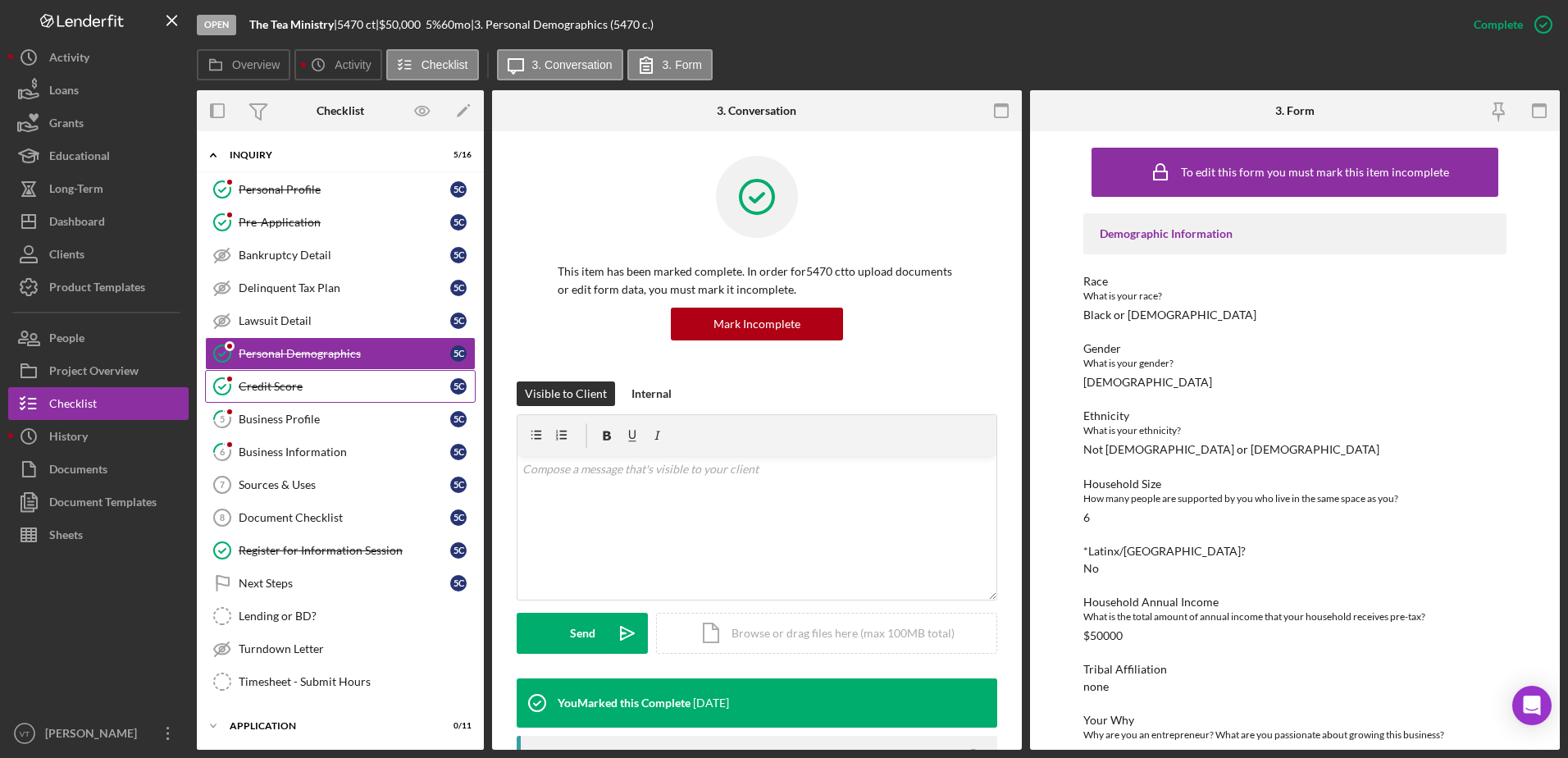
click at [362, 381] on div "Credit Score" at bounding box center [344, 386] width 211 height 13
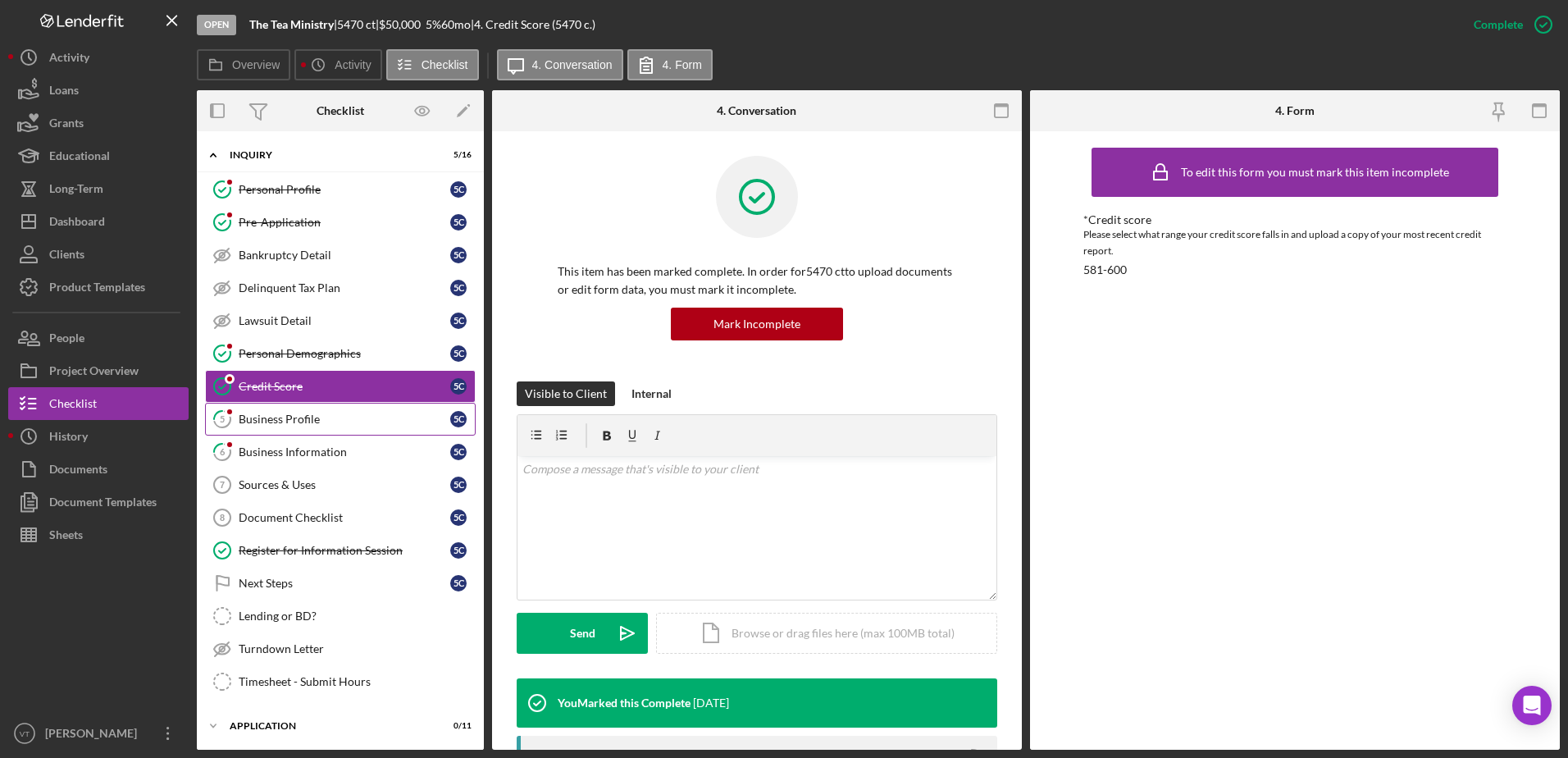
click at [356, 413] on div "Business Profile" at bounding box center [344, 419] width 211 height 13
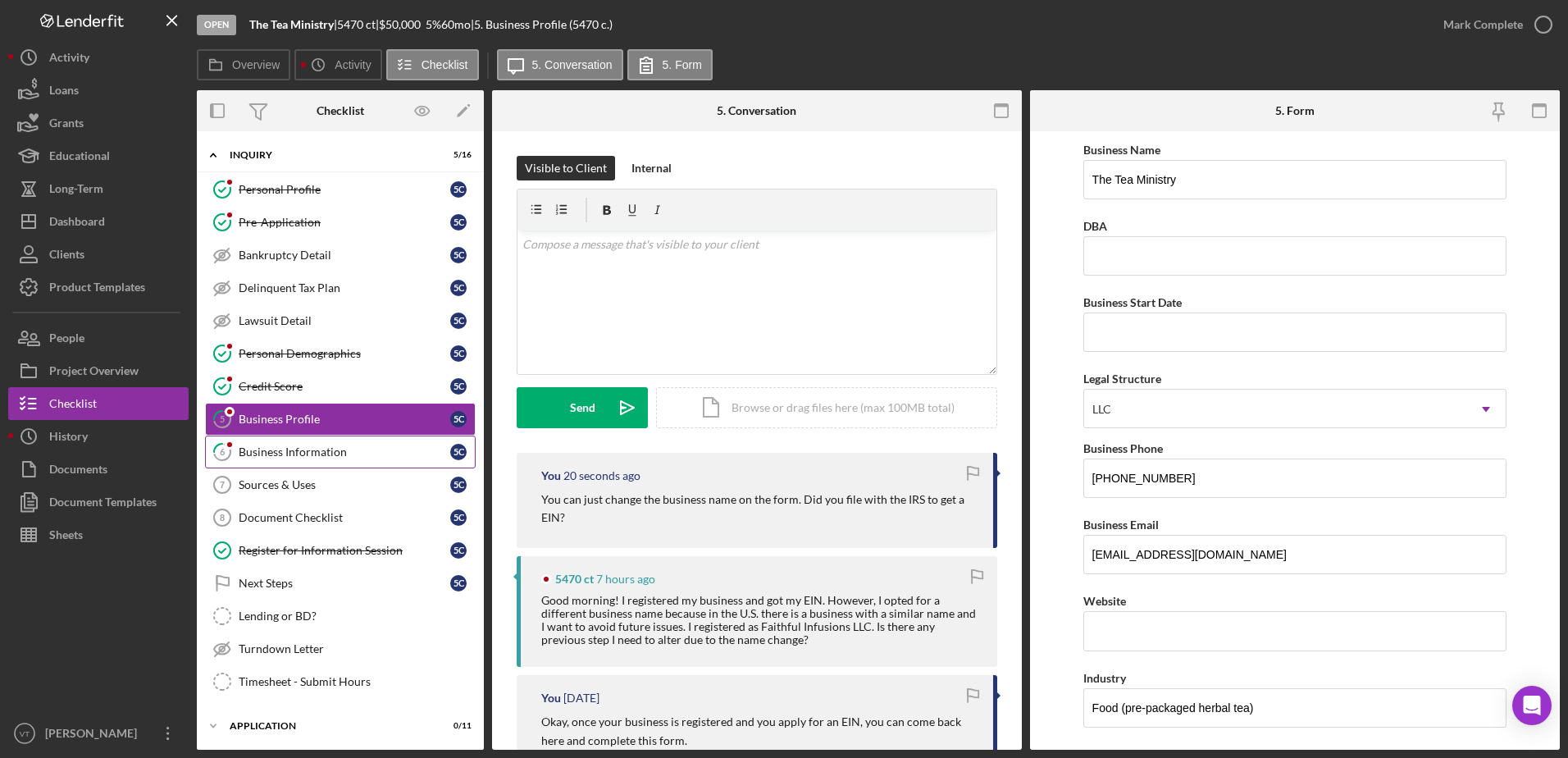
click at [356, 450] on div "Business Information" at bounding box center [344, 452] width 211 height 13
